Goal: Transaction & Acquisition: Download file/media

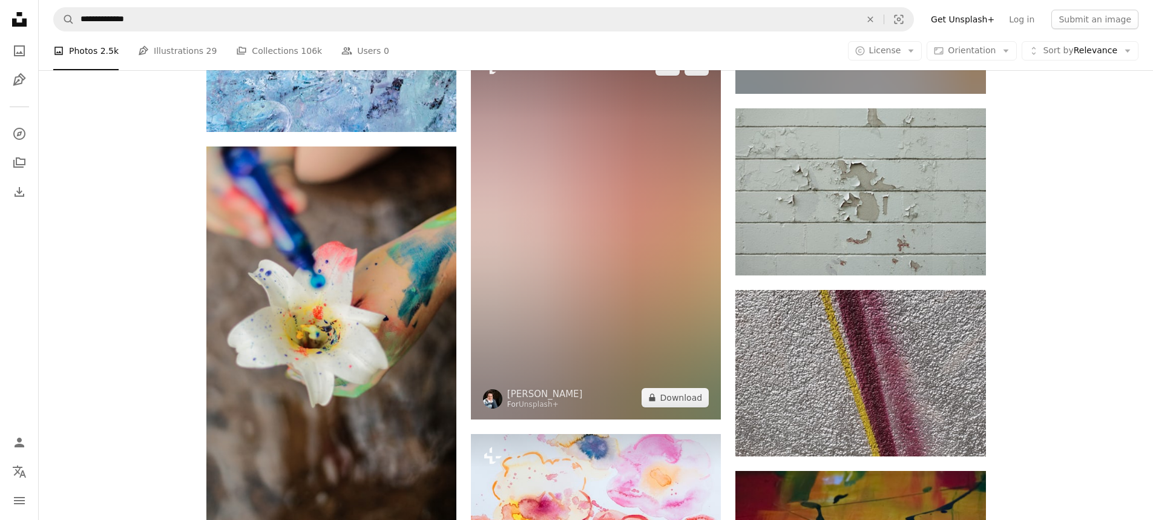
scroll to position [87194, 0]
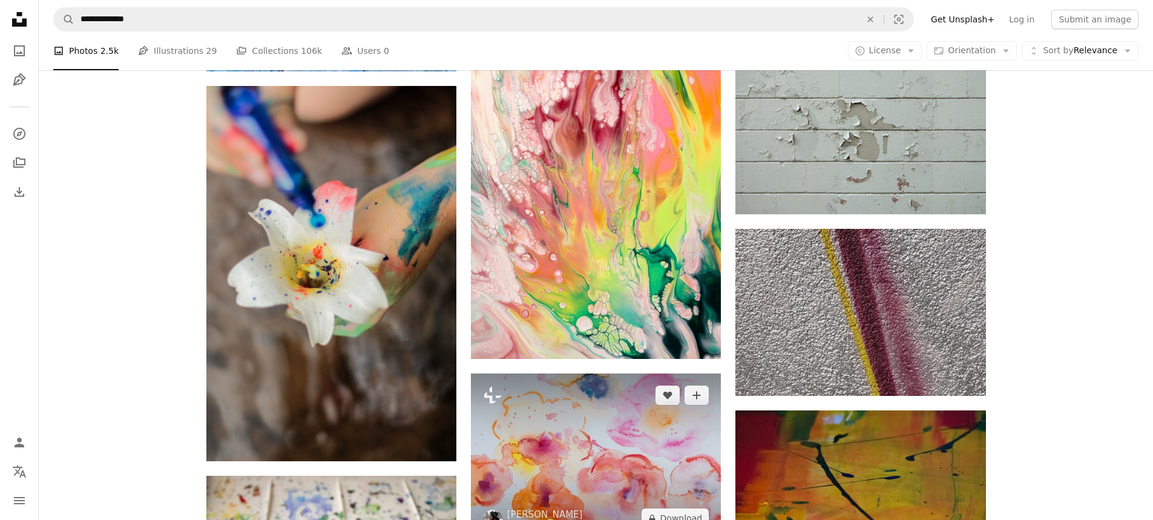
click at [611, 373] on img at bounding box center [596, 456] width 250 height 166
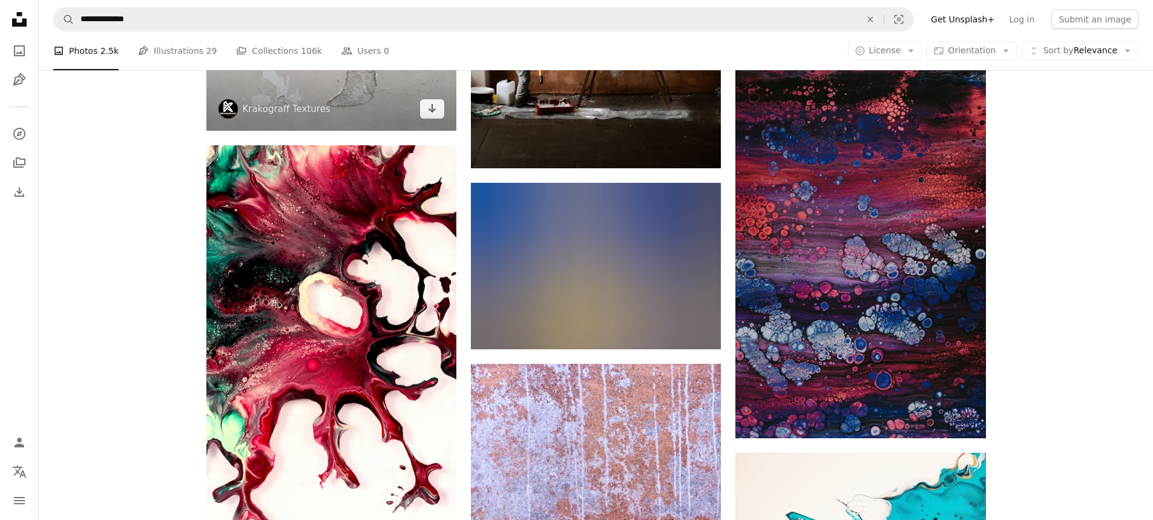
scroll to position [95699, 0]
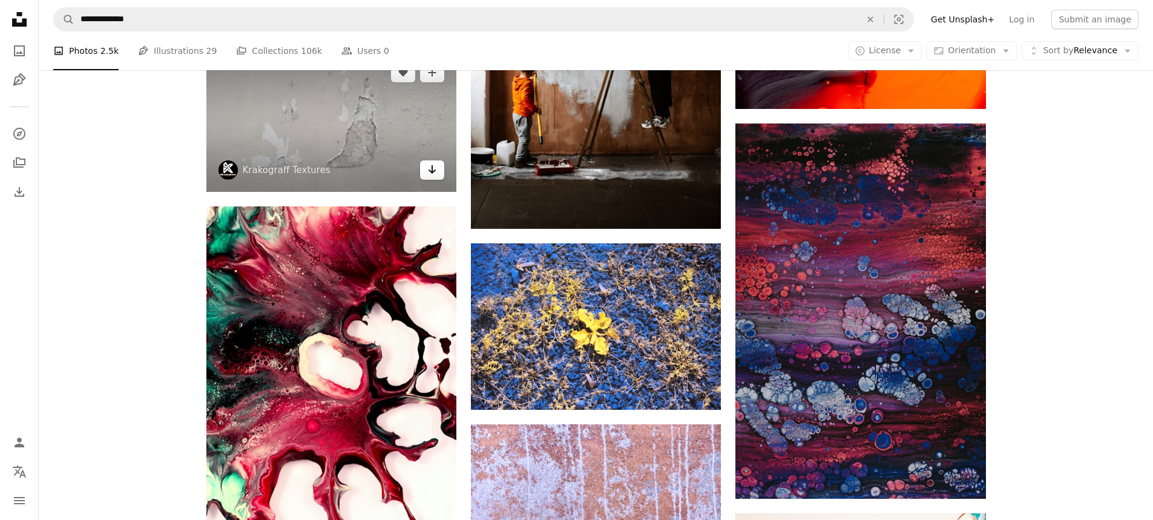
click at [431, 162] on icon "Arrow pointing down" at bounding box center [432, 169] width 10 height 15
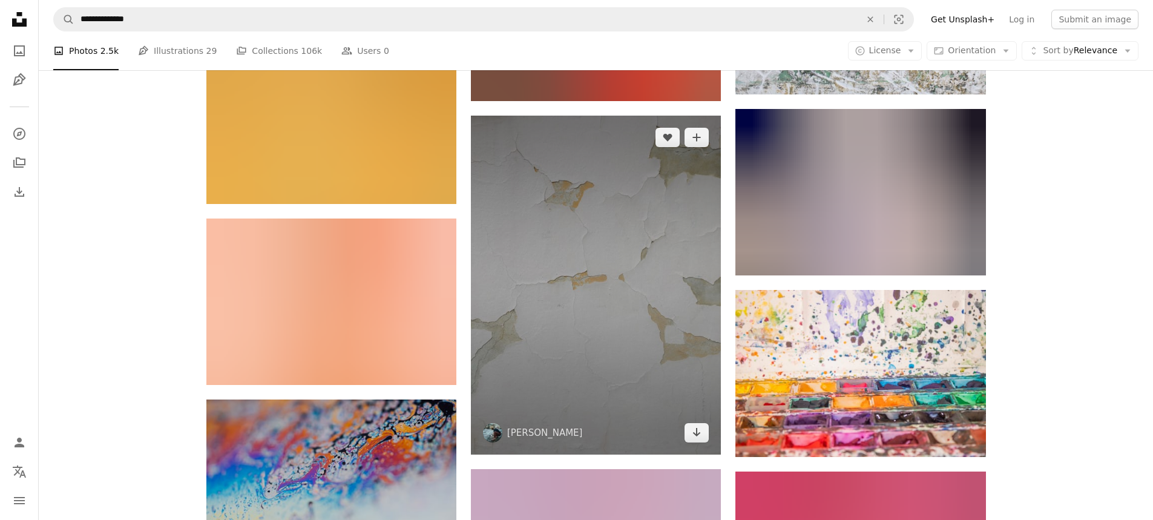
scroll to position [114645, 0]
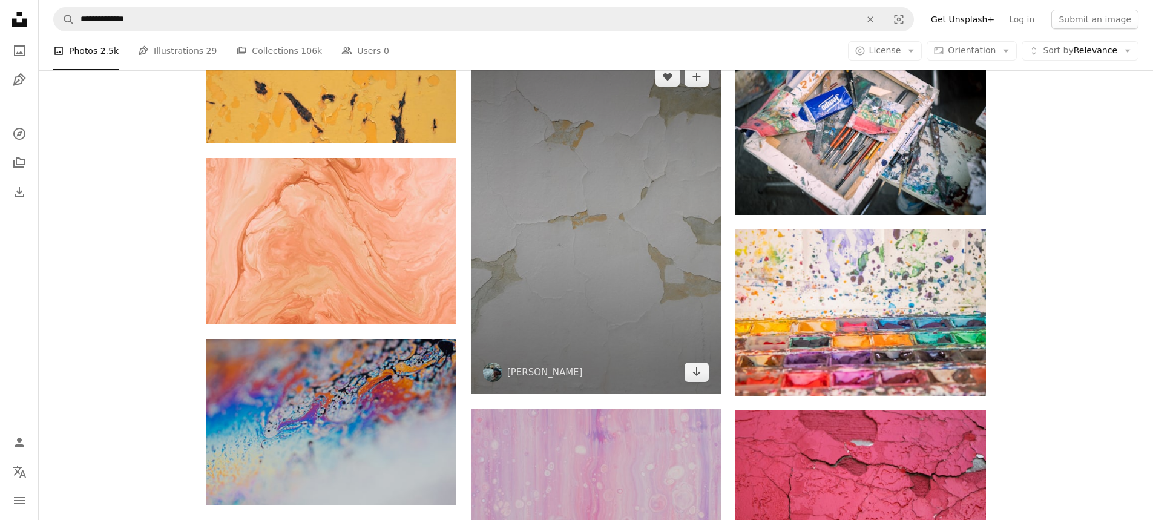
click at [556, 165] on img at bounding box center [596, 224] width 250 height 339
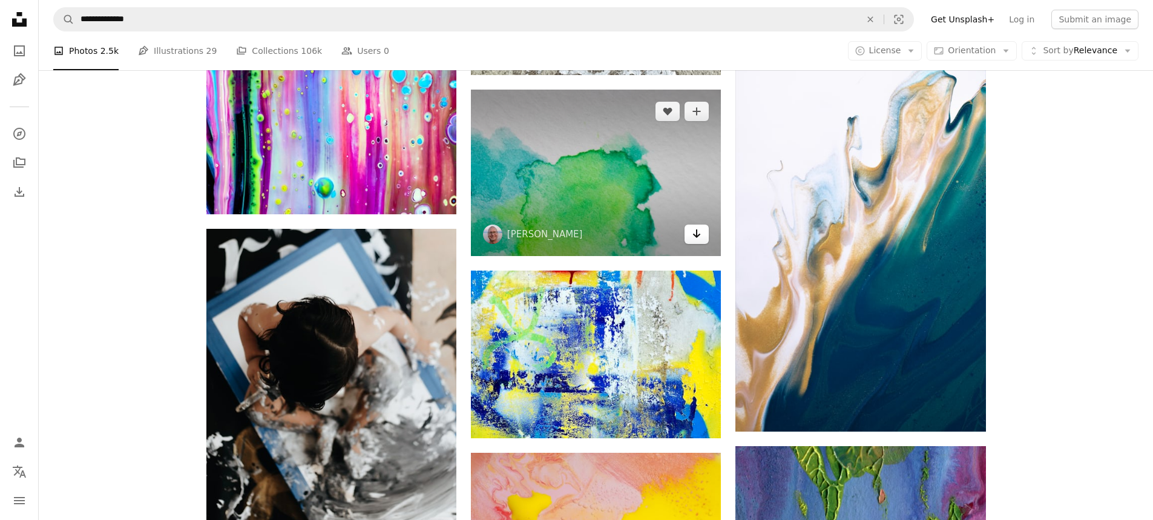
click at [709, 225] on link "Arrow pointing down" at bounding box center [697, 234] width 24 height 19
click at [701, 226] on icon "Arrow pointing down" at bounding box center [697, 233] width 10 height 15
drag, startPoint x: 691, startPoint y: 222, endPoint x: 998, endPoint y: 4, distance: 375.9
click at [691, 225] on link "Arrow pointing down" at bounding box center [697, 234] width 24 height 19
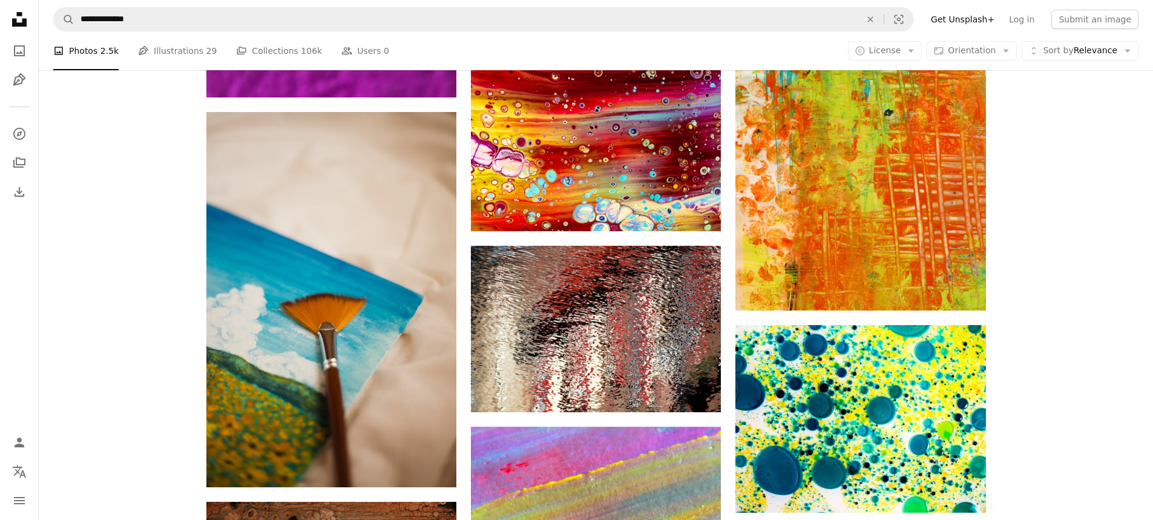
scroll to position [119912, 0]
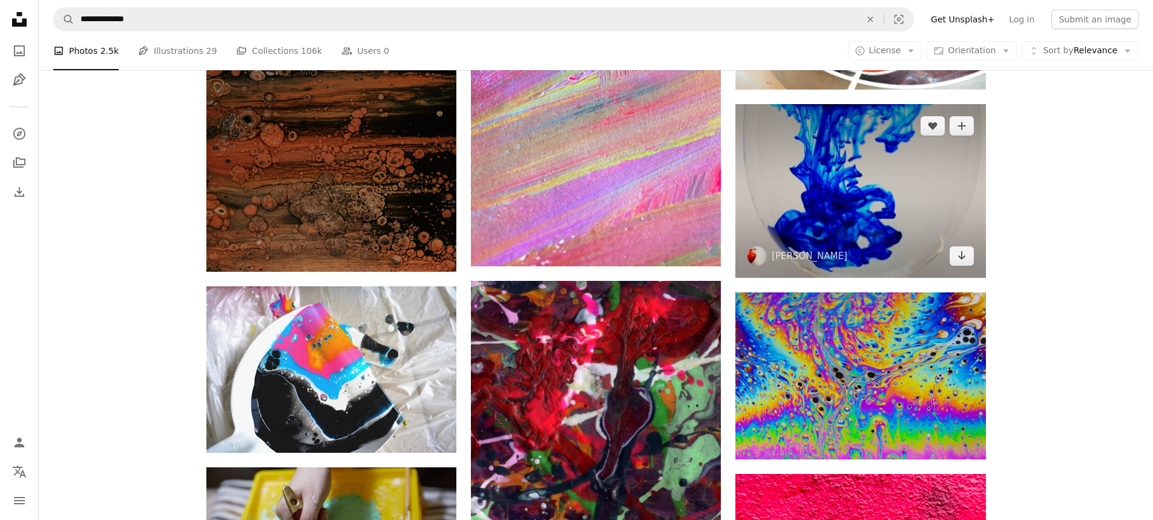
click at [861, 176] on img at bounding box center [860, 191] width 250 height 174
click at [906, 189] on img at bounding box center [860, 191] width 250 height 174
click at [957, 248] on icon "Arrow pointing down" at bounding box center [962, 255] width 10 height 15
click at [960, 251] on icon "Arrow pointing down" at bounding box center [962, 255] width 10 height 15
click at [961, 251] on icon "Download" at bounding box center [962, 255] width 8 height 8
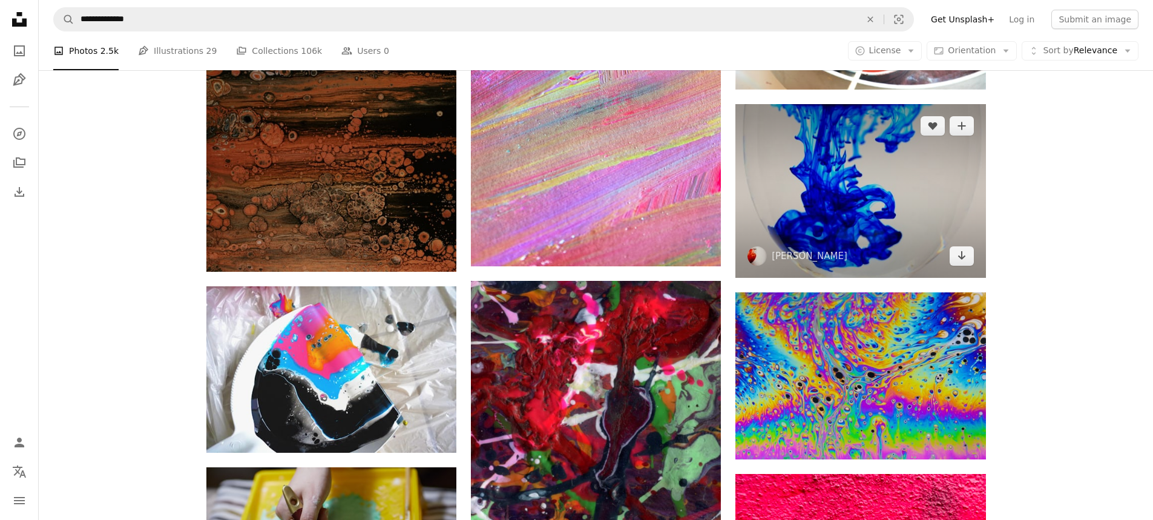
click at [887, 192] on img at bounding box center [860, 191] width 250 height 174
click at [941, 146] on img at bounding box center [860, 191] width 250 height 174
click at [943, 147] on img at bounding box center [860, 191] width 250 height 174
click at [887, 146] on img at bounding box center [860, 191] width 250 height 174
click at [964, 248] on icon "Arrow pointing down" at bounding box center [962, 255] width 10 height 15
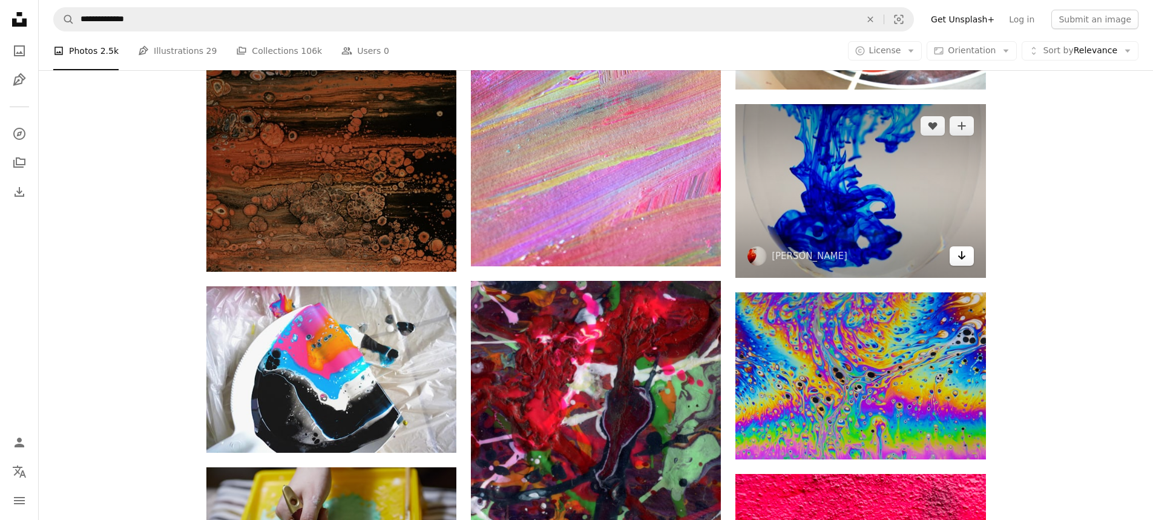
click at [964, 248] on icon "Arrow pointing down" at bounding box center [962, 255] width 10 height 15
click at [961, 251] on icon "Download" at bounding box center [962, 255] width 8 height 8
